Goal: Find contact information: Find contact information

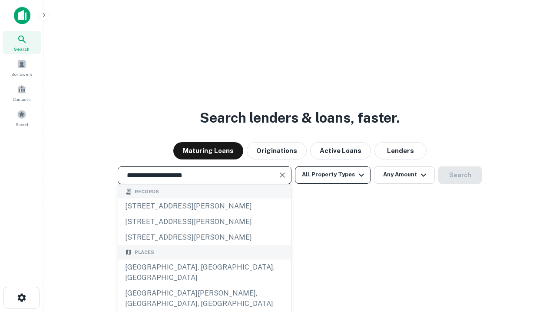
click at [204, 286] on div "Santa Monica, CA, USA" at bounding box center [204, 273] width 173 height 26
type input "**********"
click at [332, 175] on button "All Property Types" at bounding box center [333, 175] width 76 height 17
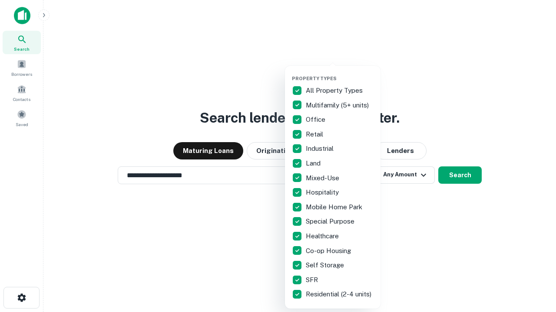
click at [339, 73] on button "button" at bounding box center [339, 73] width 95 height 0
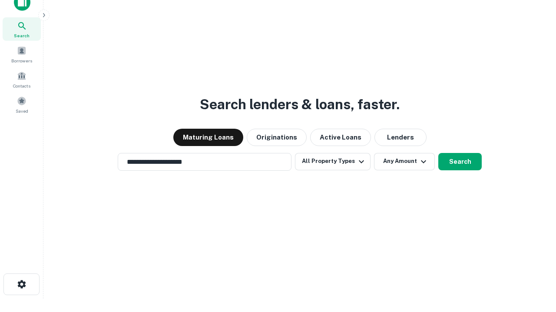
scroll to position [5, 105]
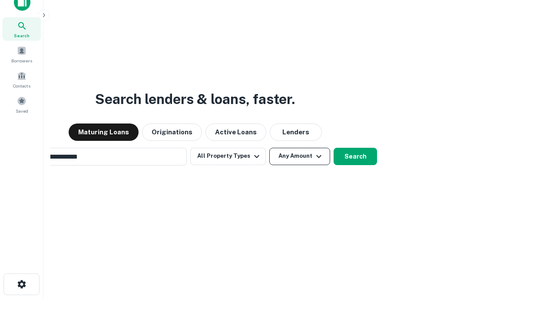
click at [269, 148] on button "Any Amount" at bounding box center [299, 156] width 61 height 17
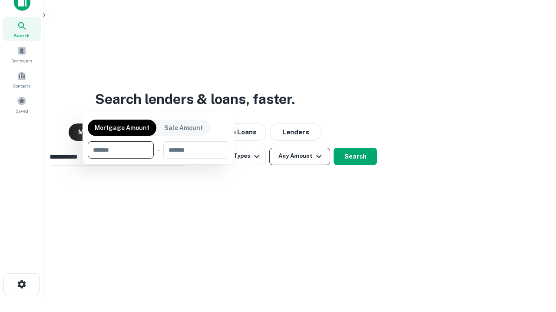
scroll to position [14, 0]
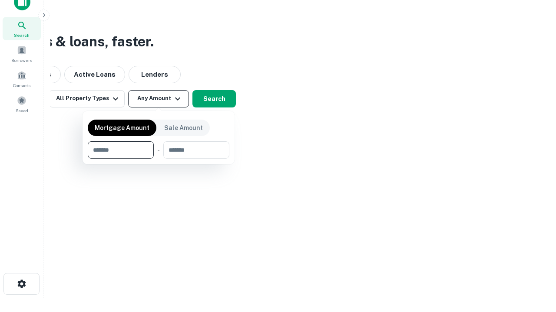
type input "*******"
click at [158, 159] on button "button" at bounding box center [158, 159] width 141 height 0
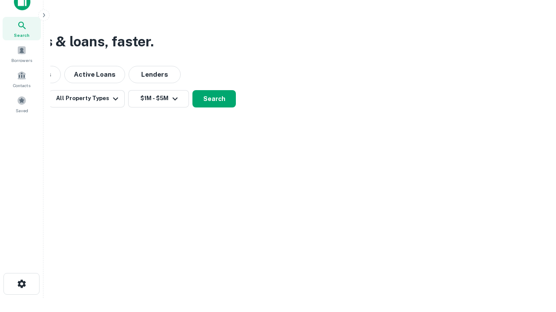
scroll to position [13, 0]
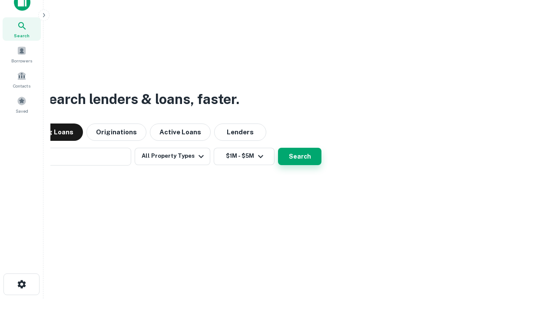
click at [278, 148] on button "Search" at bounding box center [299, 156] width 43 height 17
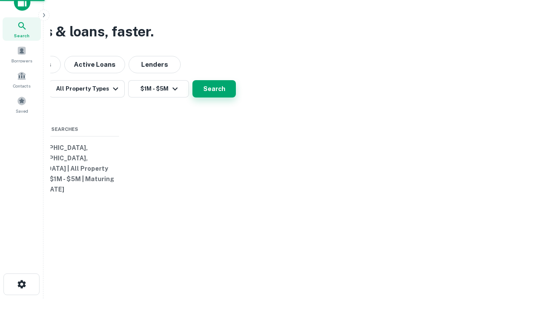
scroll to position [14, 0]
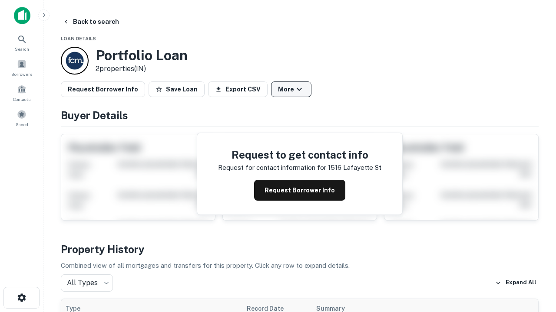
click at [291, 89] on button "More" at bounding box center [291, 90] width 40 height 16
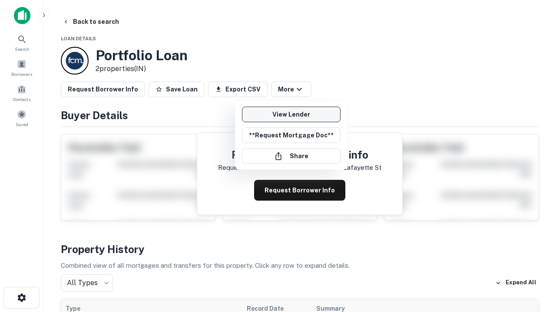
click at [291, 115] on link "View Lender" at bounding box center [291, 115] width 99 height 16
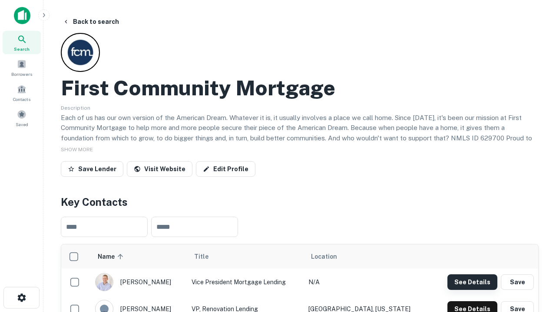
click at [472, 282] on button "See Details" at bounding box center [472, 283] width 50 height 16
click at [21, 298] on icon "button" at bounding box center [21, 298] width 10 height 10
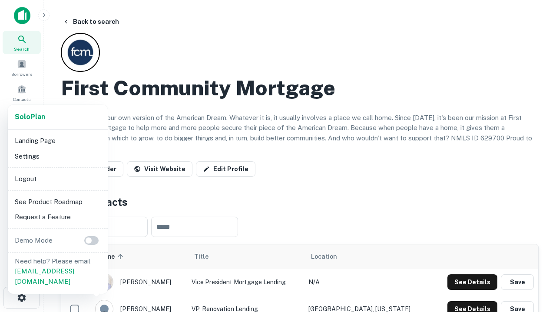
click at [57, 179] on li "Logout" at bounding box center [57, 179] width 93 height 16
